Goal: Use online tool/utility: Use online tool/utility

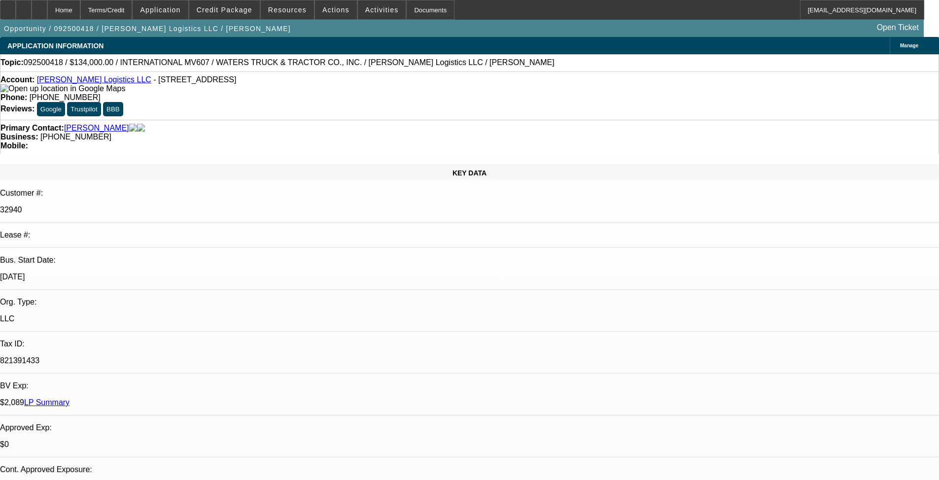
select select "0"
select select "2"
select select "0.1"
select select "4"
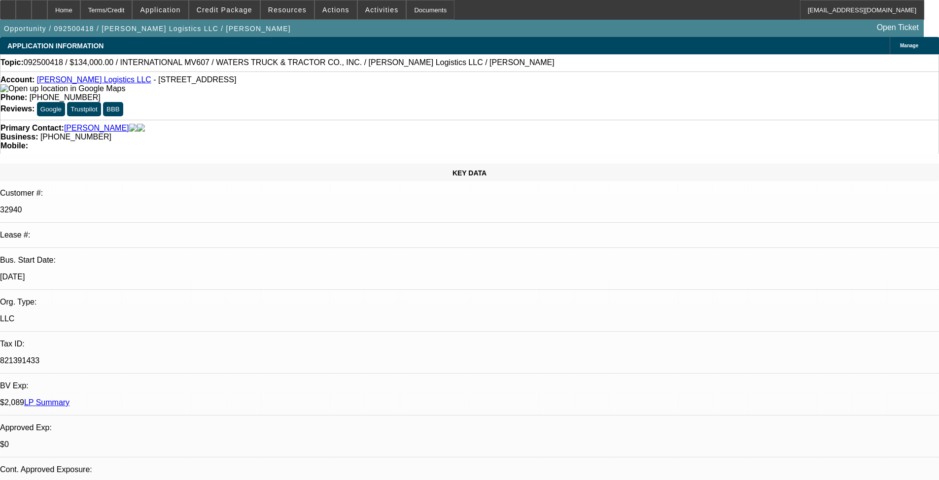
select select "0"
select select "2"
select select "0.1"
select select "4"
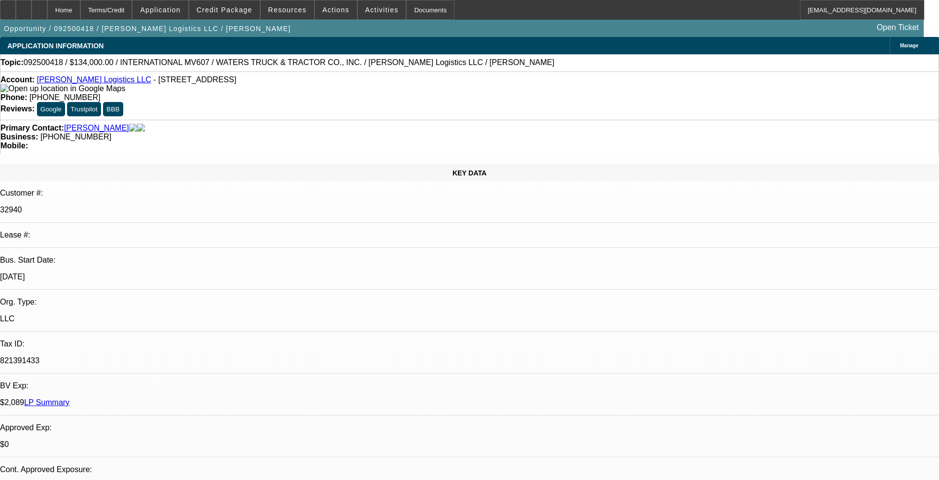
scroll to position [1445, 0]
